Goal: Information Seeking & Learning: Learn about a topic

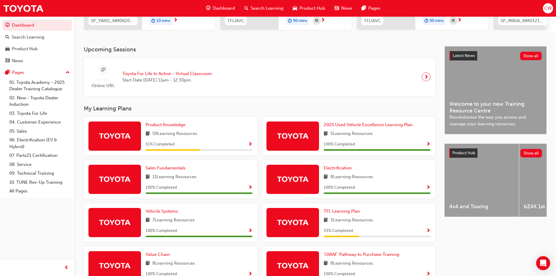
scroll to position [117, 0]
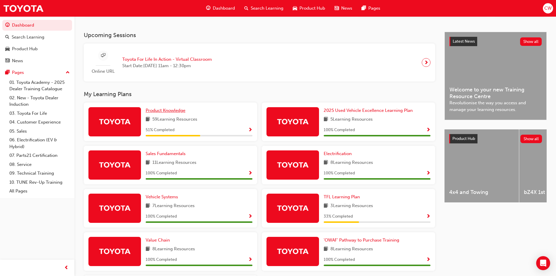
click at [174, 113] on span "Product Knowledge" at bounding box center [166, 110] width 40 height 5
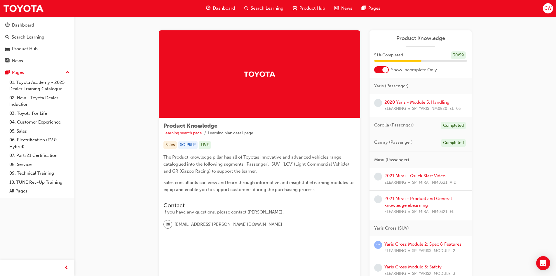
click at [376, 70] on div at bounding box center [381, 69] width 15 height 7
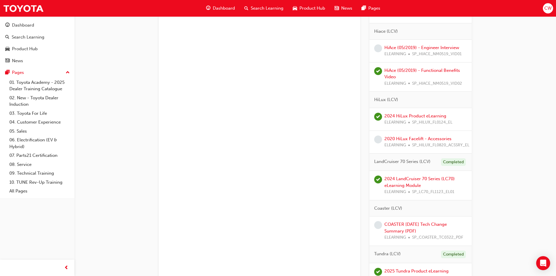
scroll to position [1254, 0]
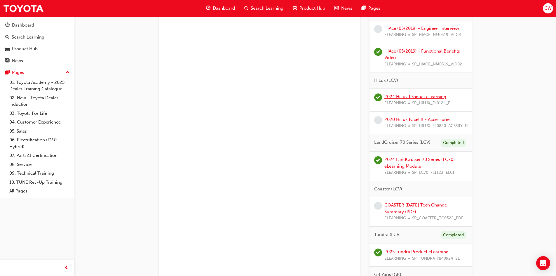
click at [407, 98] on link "2024 HiLux Product eLearning" at bounding box center [415, 96] width 62 height 5
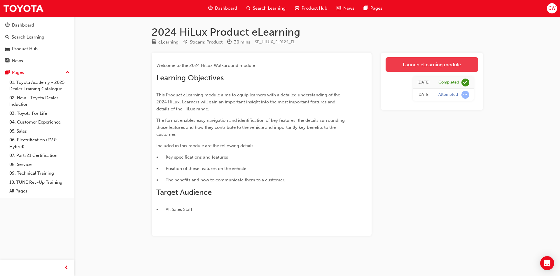
click at [411, 70] on link "Launch eLearning module" at bounding box center [432, 64] width 93 height 15
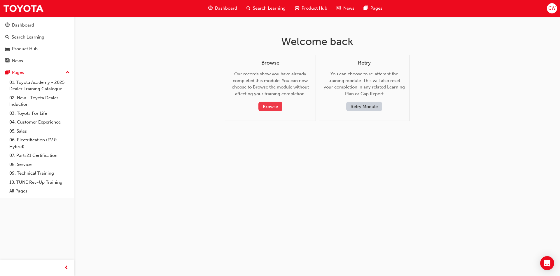
click at [274, 109] on button "Browse" at bounding box center [270, 106] width 24 height 10
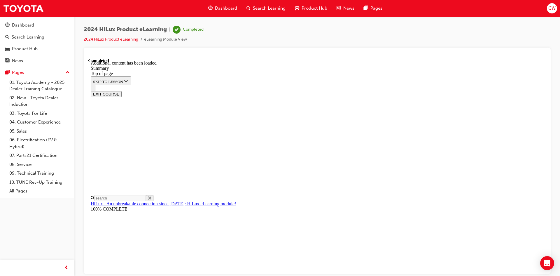
scroll to position [543, 0]
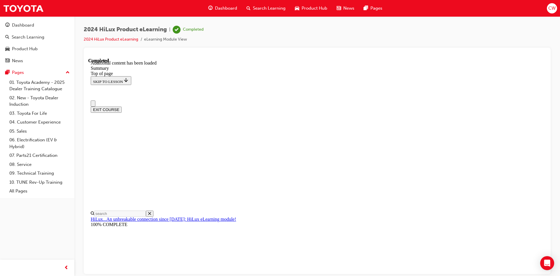
scroll to position [0, 0]
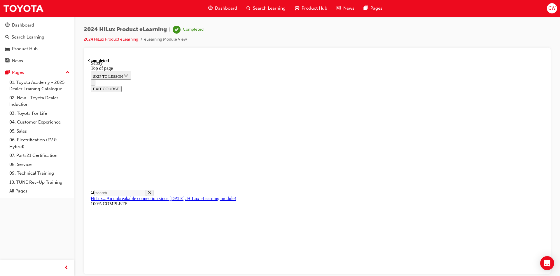
scroll to position [310, 0]
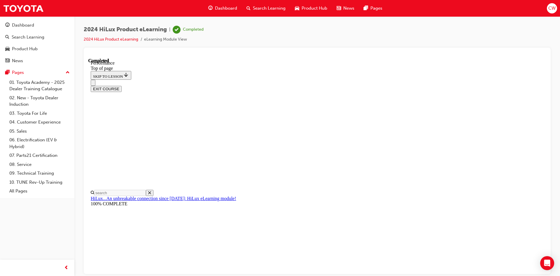
scroll to position [4, 0]
